Goal: Task Accomplishment & Management: Manage account settings

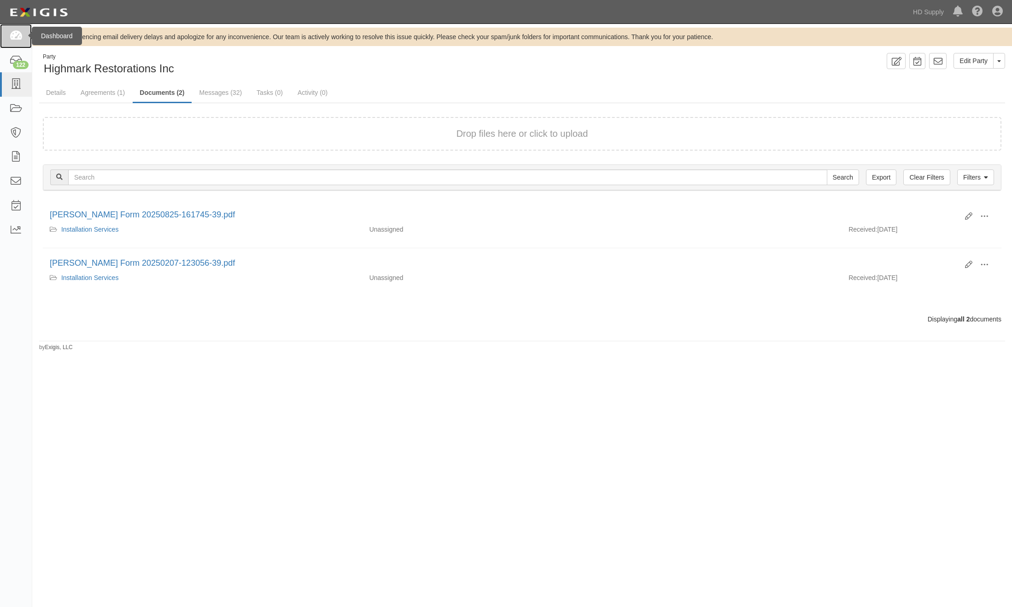
click at [14, 33] on icon at bounding box center [15, 36] width 13 height 11
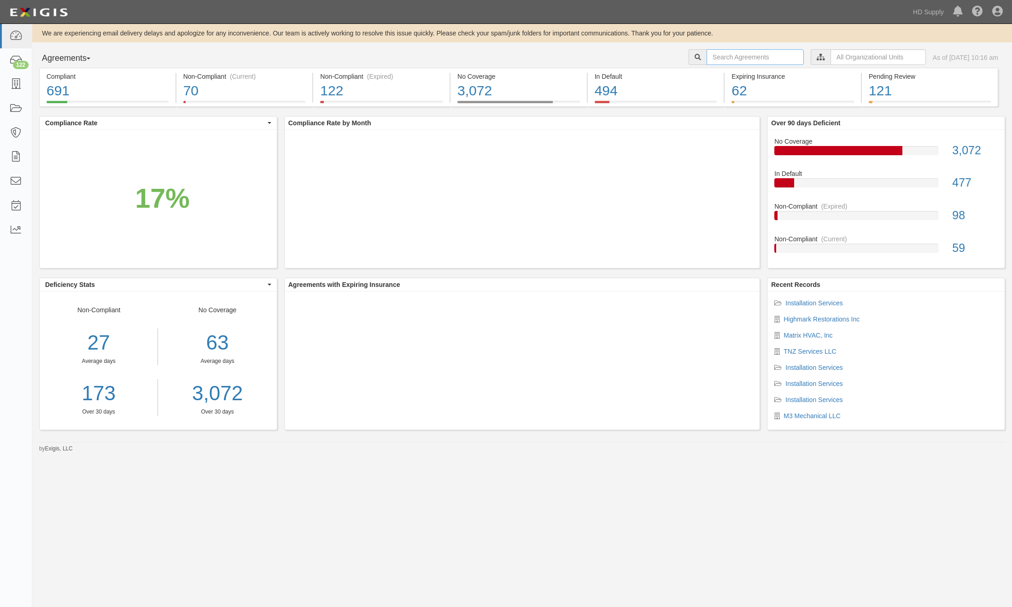
click at [715, 57] on input "text" at bounding box center [755, 57] width 97 height 16
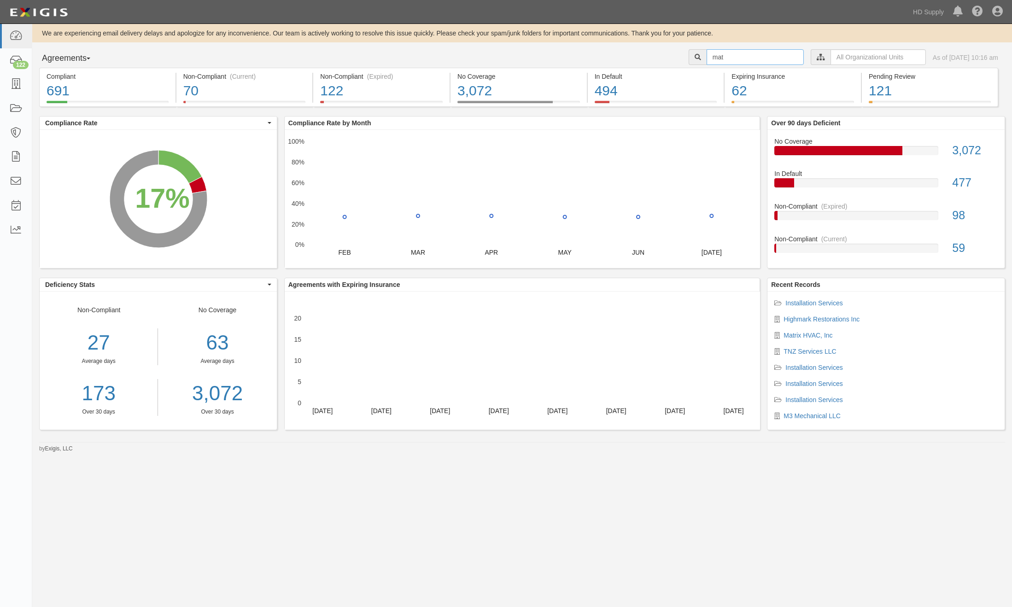
type input "Matrix HVAC, Inc"
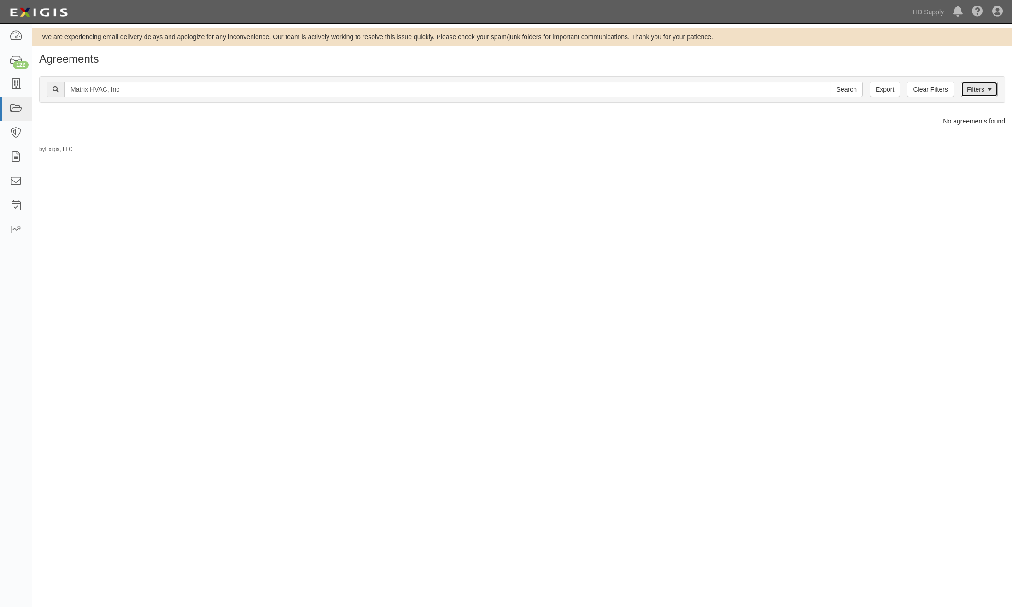
click at [993, 88] on link "Filters" at bounding box center [979, 90] width 37 height 16
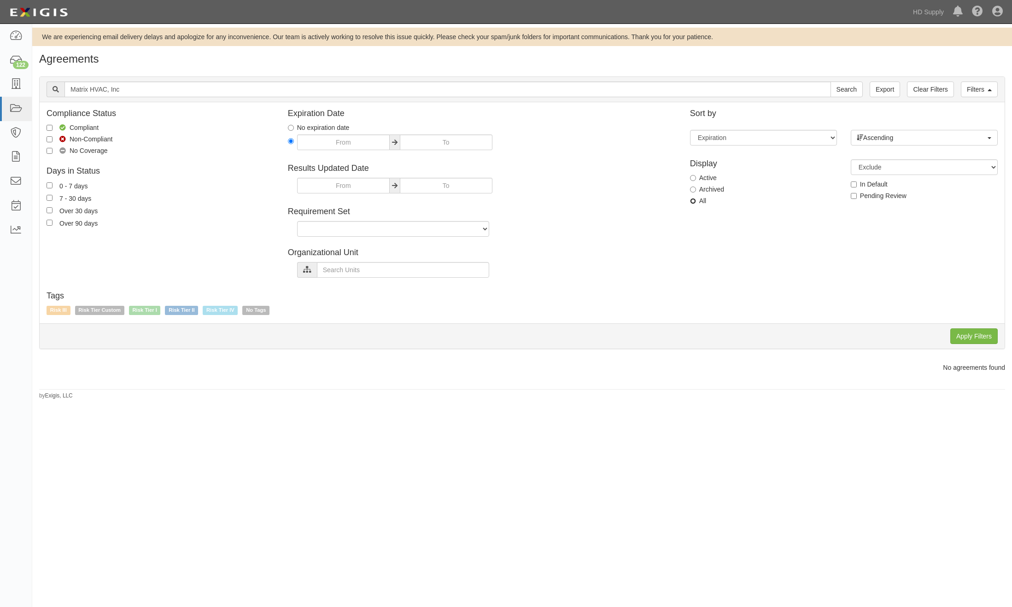
click at [693, 200] on input "All" at bounding box center [693, 201] width 6 height 6
radio input "true"
click at [981, 337] on input "Apply Filters" at bounding box center [973, 337] width 47 height 16
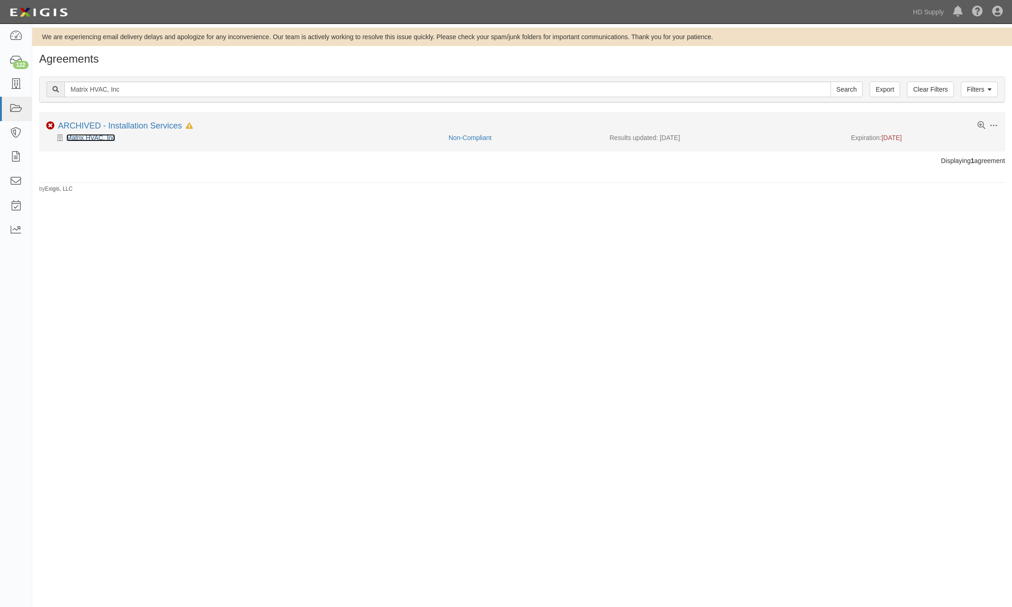
click at [100, 140] on link "Matrix HVAC, Inc" at bounding box center [90, 137] width 49 height 7
click at [150, 127] on link "ARCHIVED - Installation Services" at bounding box center [120, 125] width 124 height 9
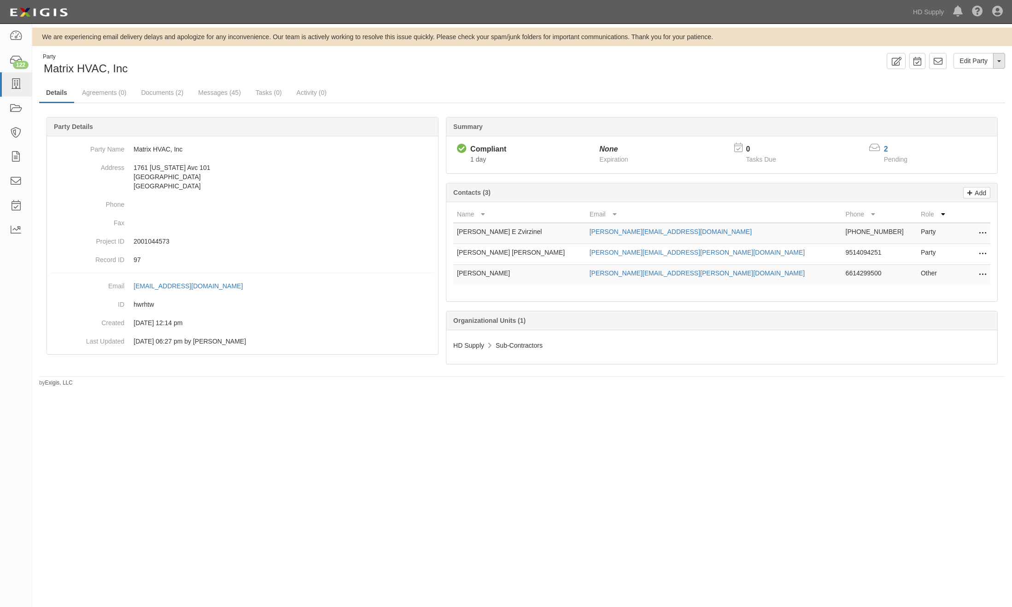
click at [1001, 62] on span "button" at bounding box center [999, 61] width 4 height 2
click at [760, 61] on div "Edit Party Toggle Party Dropdown View Audit Trail Archive Party Send Message Ad…" at bounding box center [767, 61] width 490 height 16
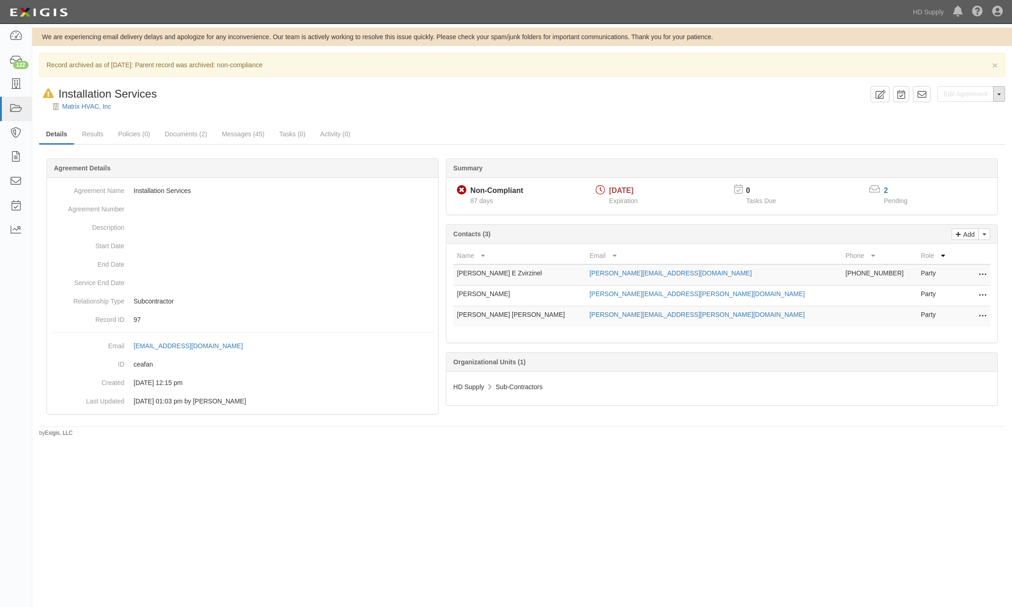
click at [1001, 96] on button "Toggle Agreement Dropdown" at bounding box center [999, 94] width 12 height 16
click at [953, 123] on link "Unarchive Agreement" at bounding box center [967, 123] width 75 height 12
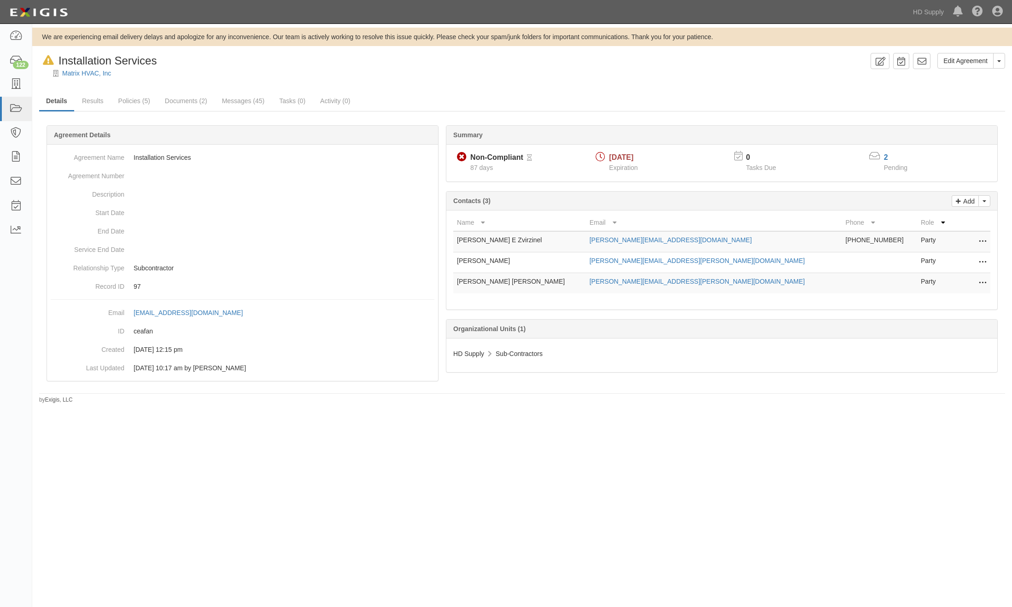
click at [49, 60] on icon at bounding box center [48, 61] width 11 height 10
click at [71, 58] on span "Installation Services" at bounding box center [108, 60] width 98 height 12
click at [12, 34] on icon at bounding box center [15, 36] width 13 height 11
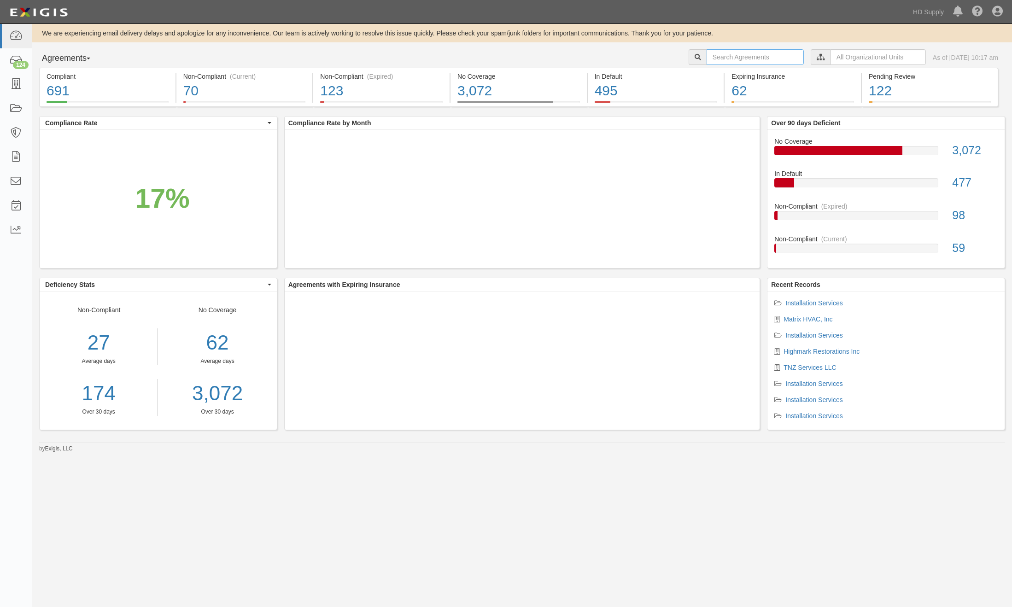
click at [725, 53] on input "text" at bounding box center [755, 57] width 97 height 16
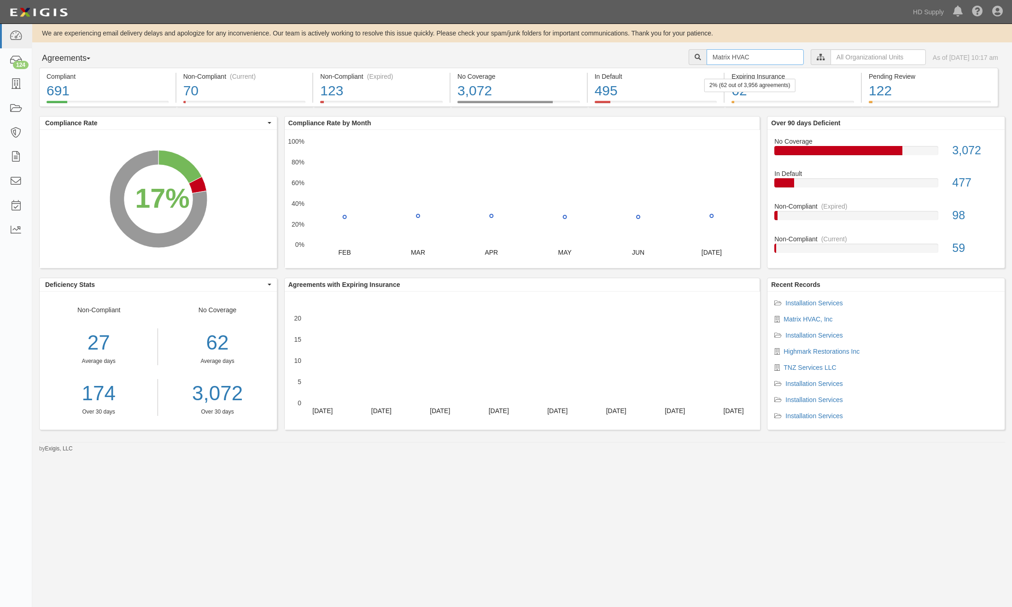
type input "Matrix HVAC"
